Goal: Task Accomplishment & Management: Manage account settings

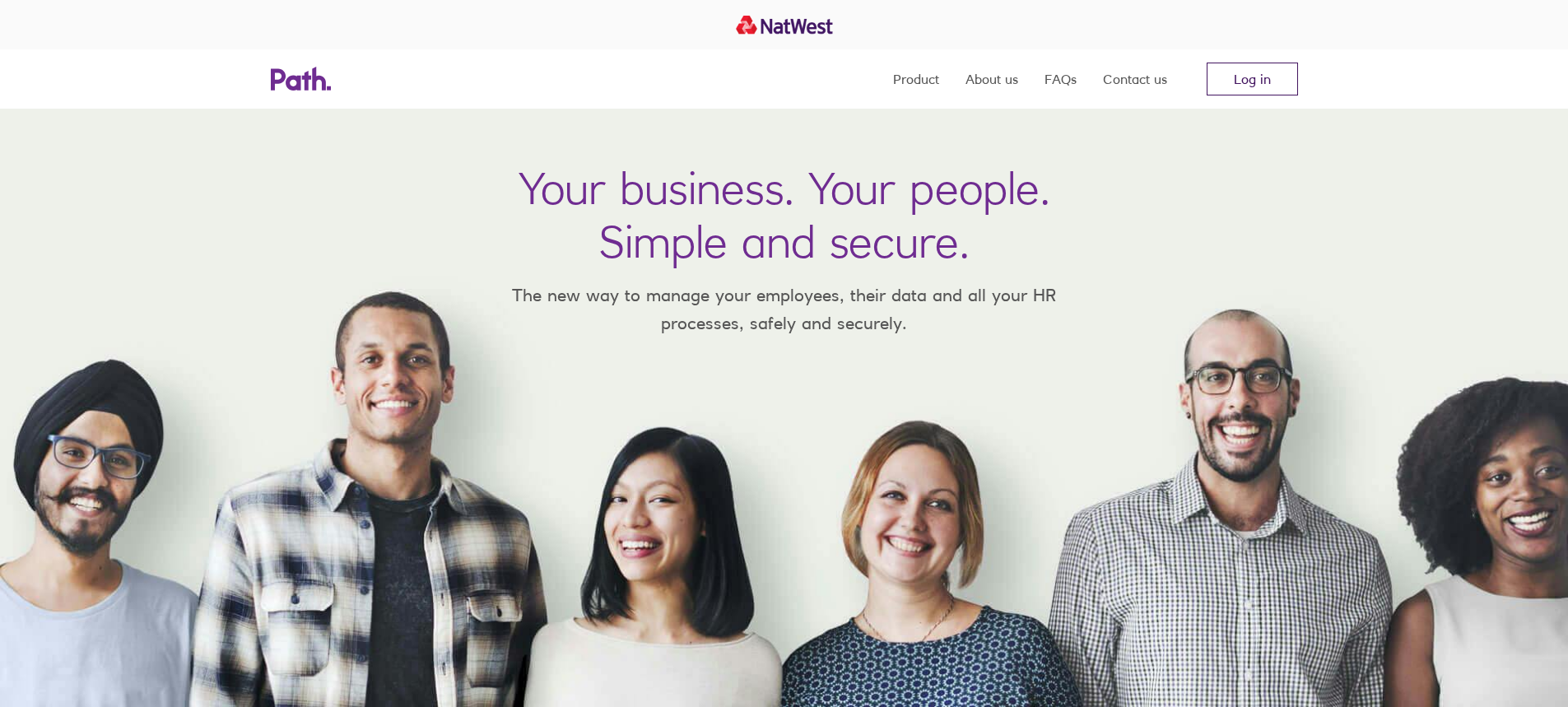
click at [1251, 85] on link "Log in" at bounding box center [1252, 79] width 92 height 33
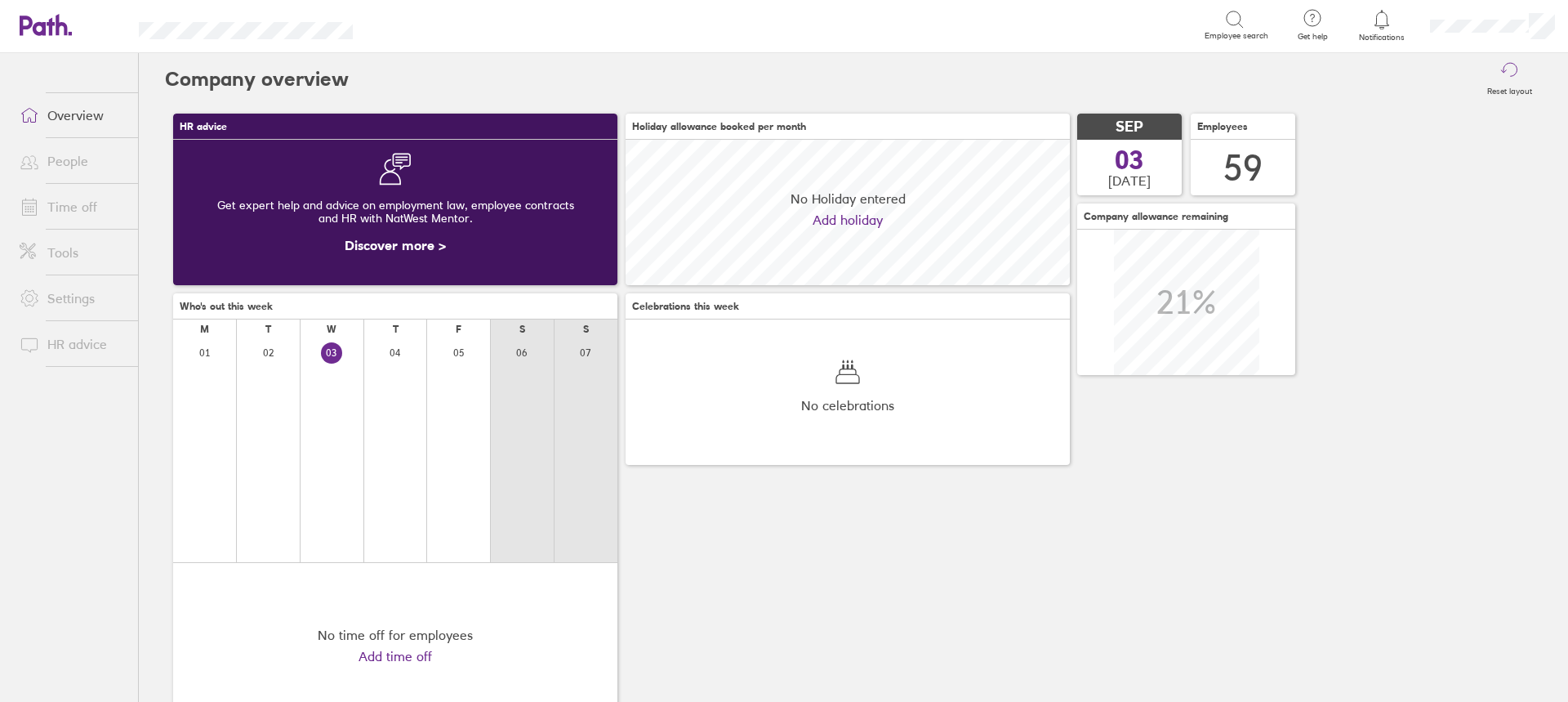
scroll to position [146, 444]
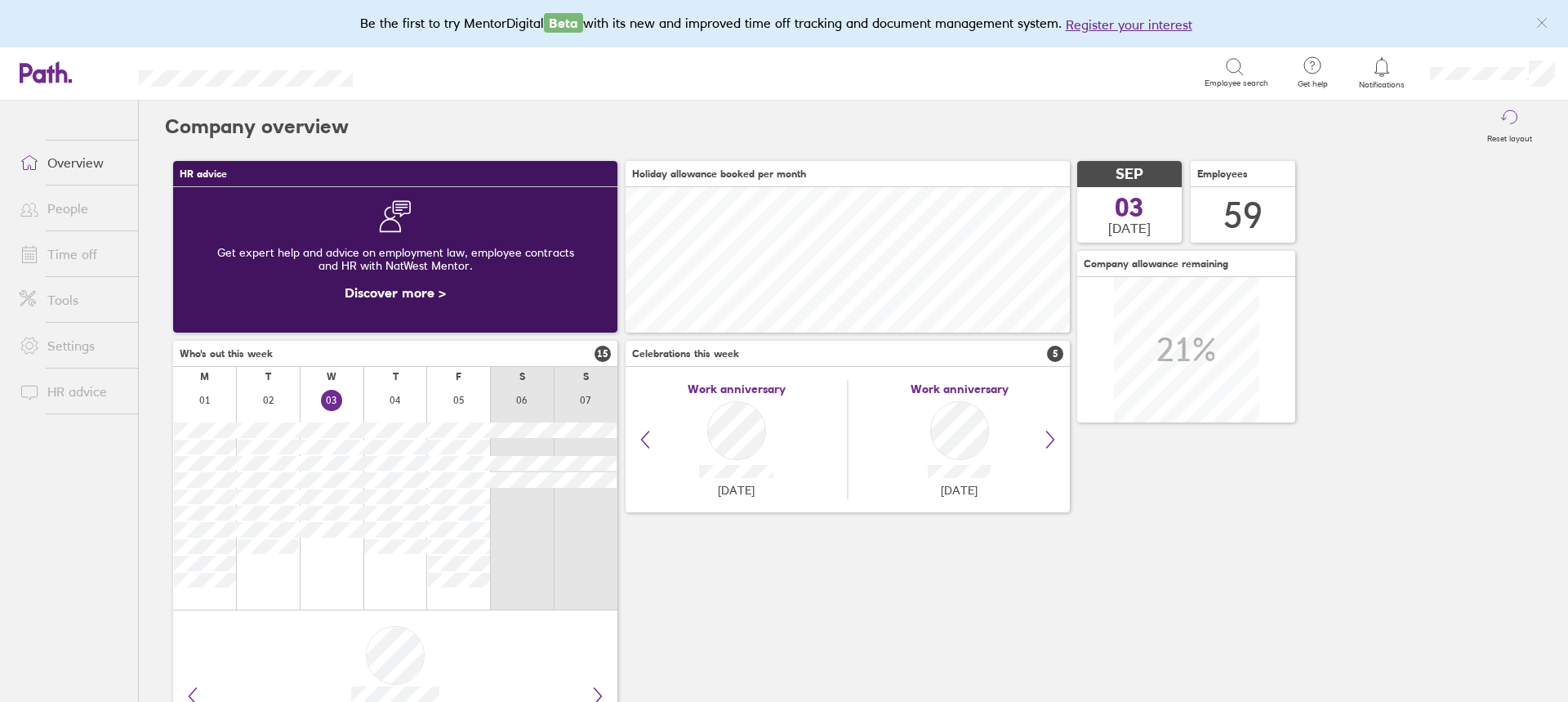
click at [51, 248] on link "Time off" at bounding box center [72, 254] width 131 height 33
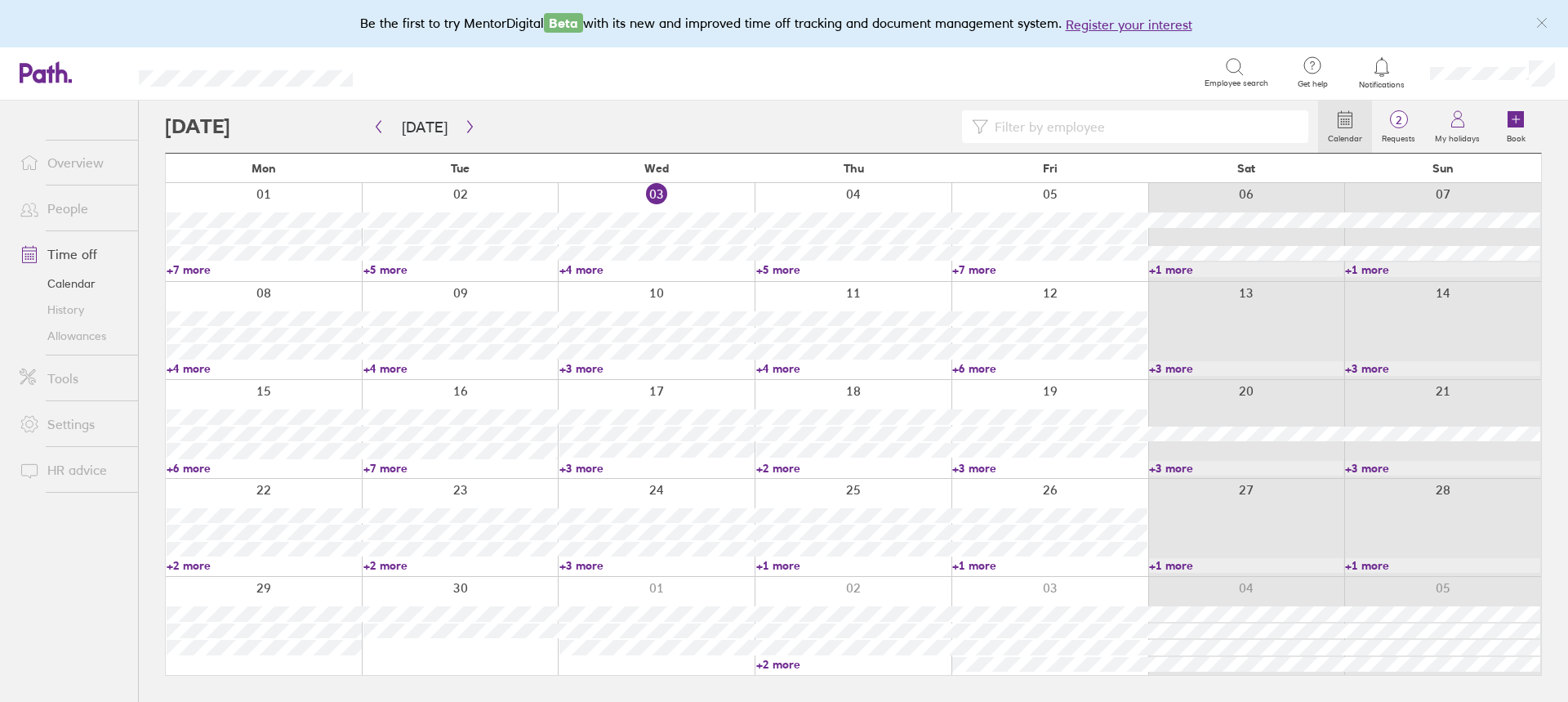
click at [1094, 128] on input at bounding box center [1143, 126] width 310 height 31
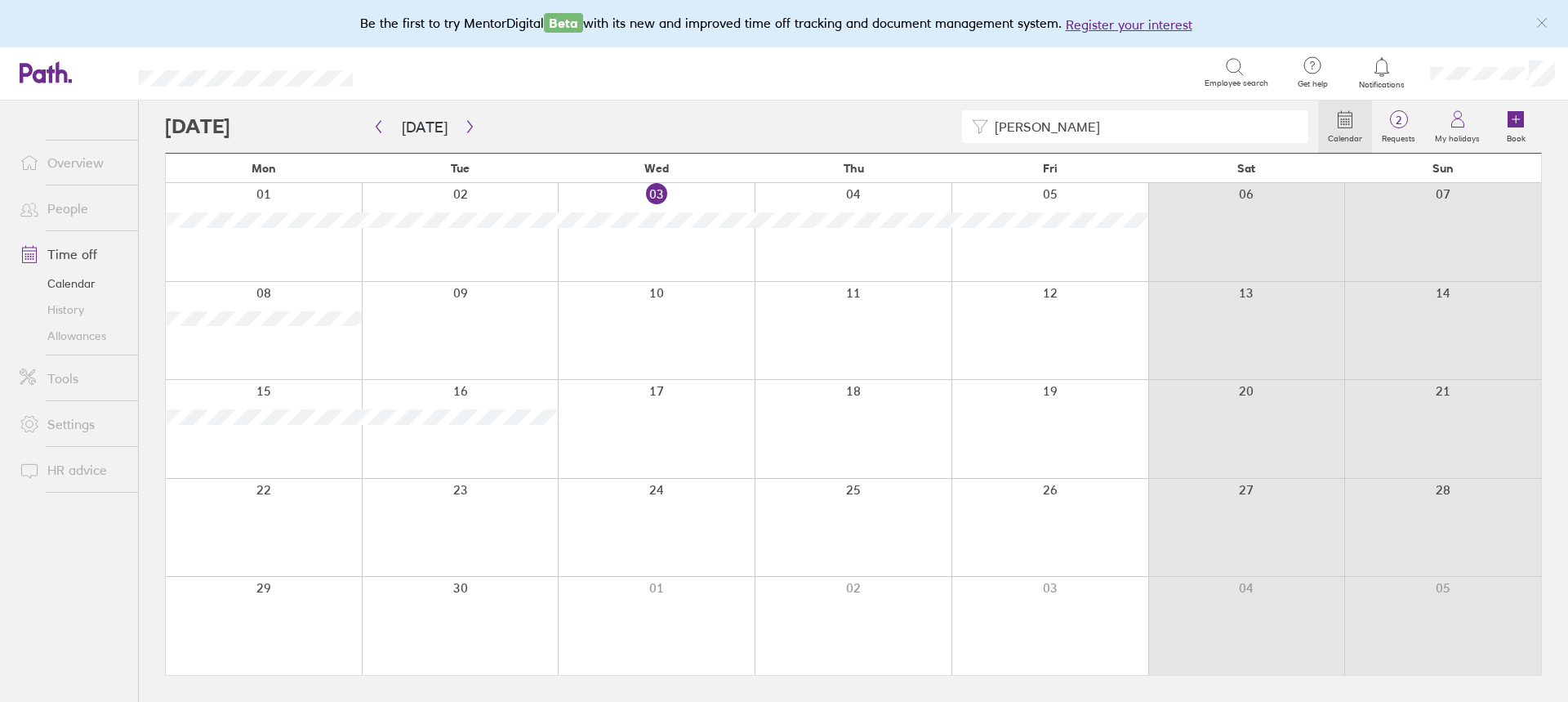
type input "[PERSON_NAME]"
drag, startPoint x: 1042, startPoint y: 119, endPoint x: 920, endPoint y: 123, distance: 122.1
click at [920, 123] on div "[PERSON_NAME]" at bounding box center [741, 126] width 1154 height 33
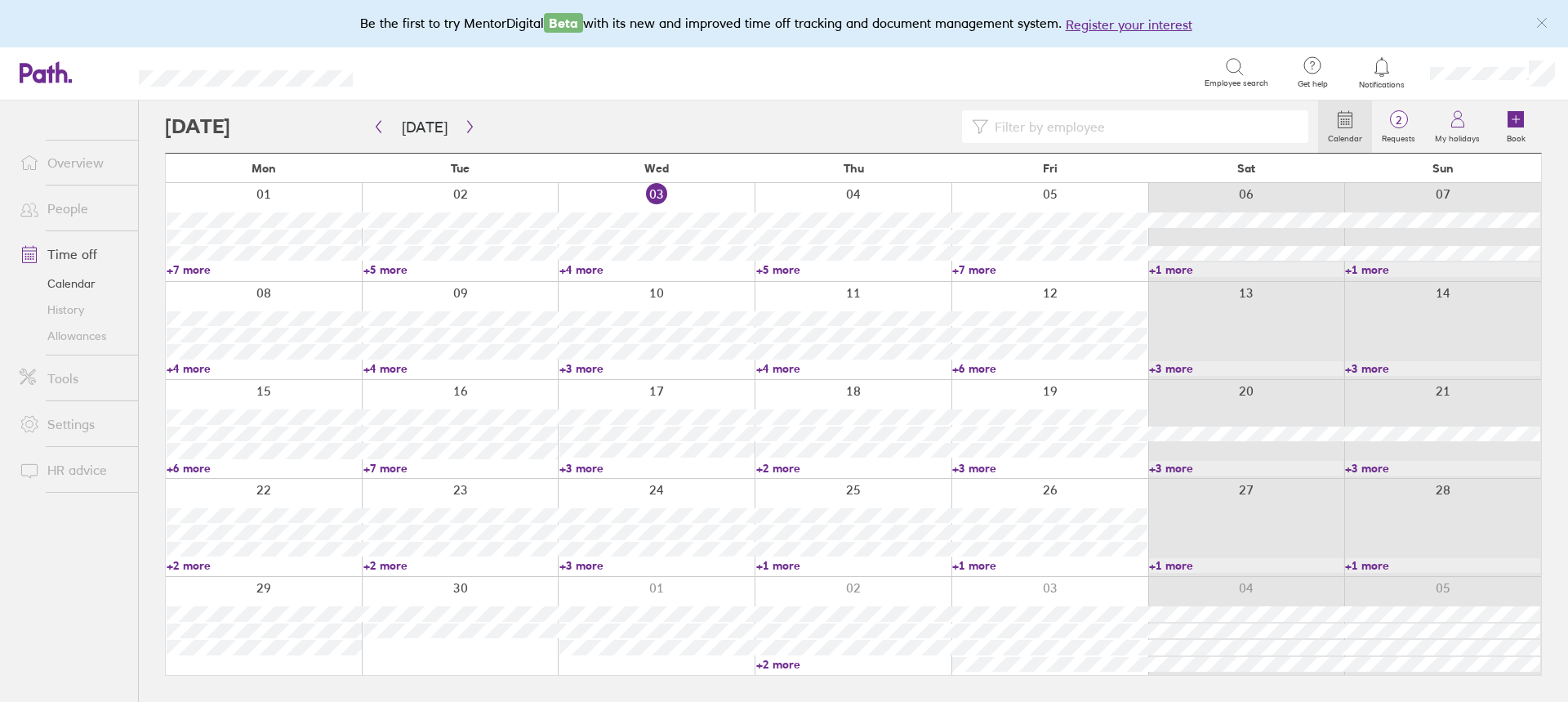
click at [197, 467] on link "+6 more" at bounding box center [264, 467] width 195 height 14
click at [95, 554] on ul "Overview People Time off Calendar History Allowances Tools Settings HR advice" at bounding box center [69, 374] width 138 height 548
